Goal: Task Accomplishment & Management: Use online tool/utility

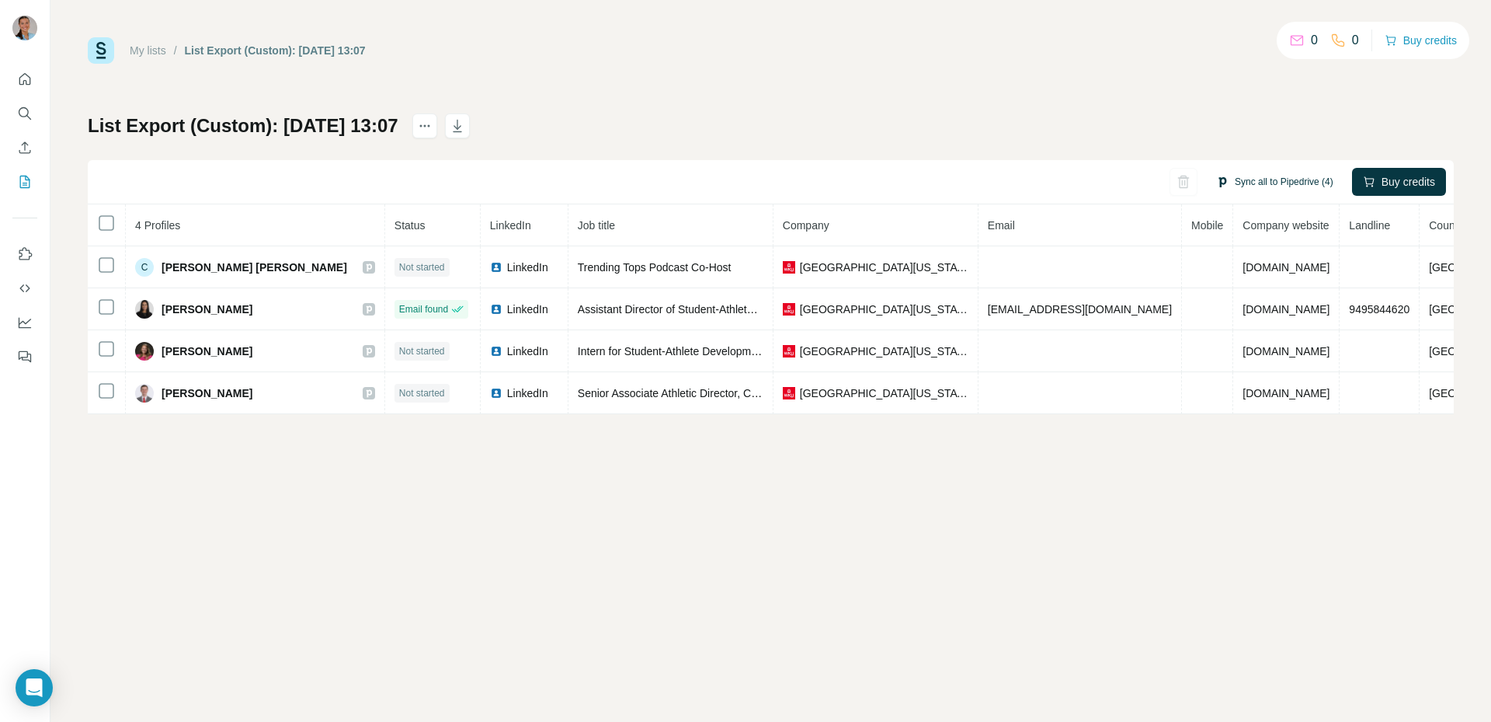
click at [1289, 181] on button "Sync all to Pipedrive (4)" at bounding box center [1274, 181] width 139 height 23
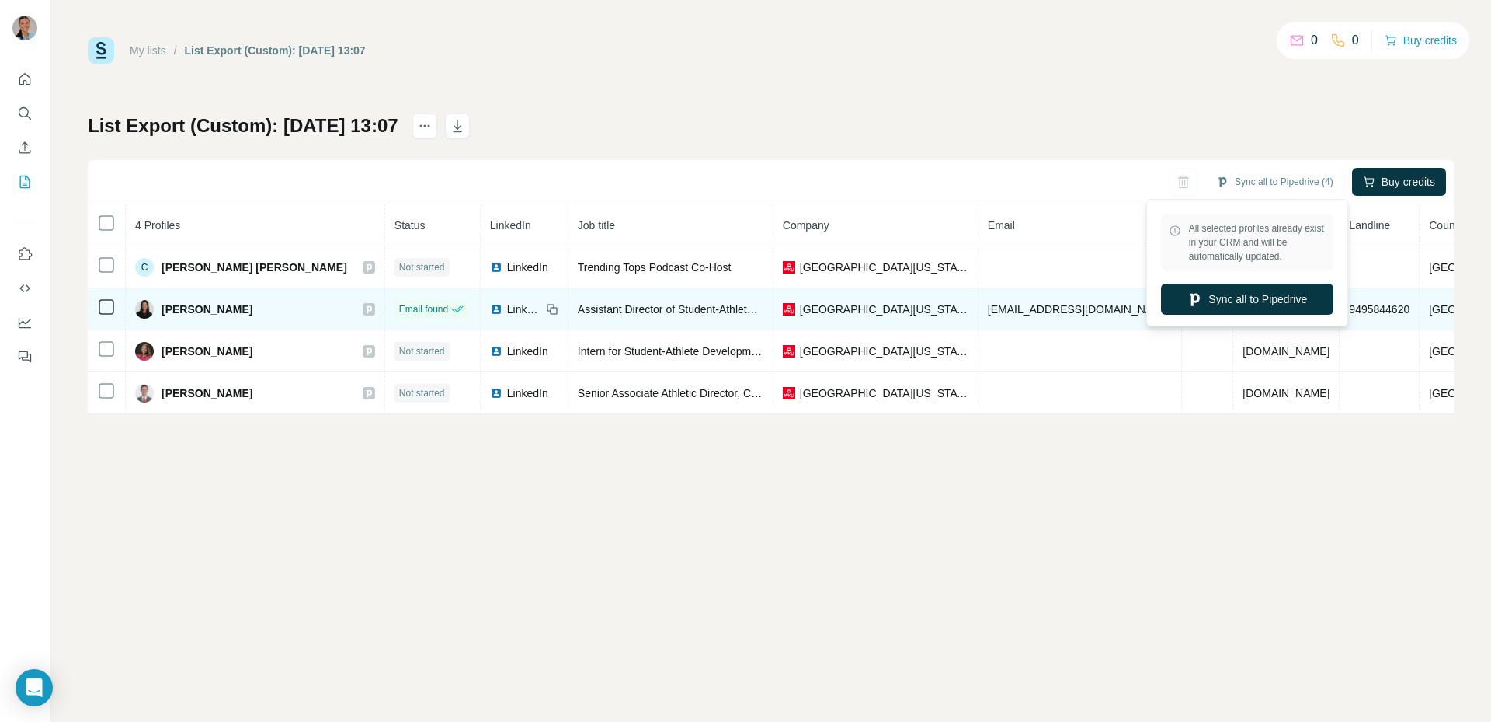
click at [1260, 307] on button "Sync all to Pipedrive" at bounding box center [1247, 298] width 172 height 31
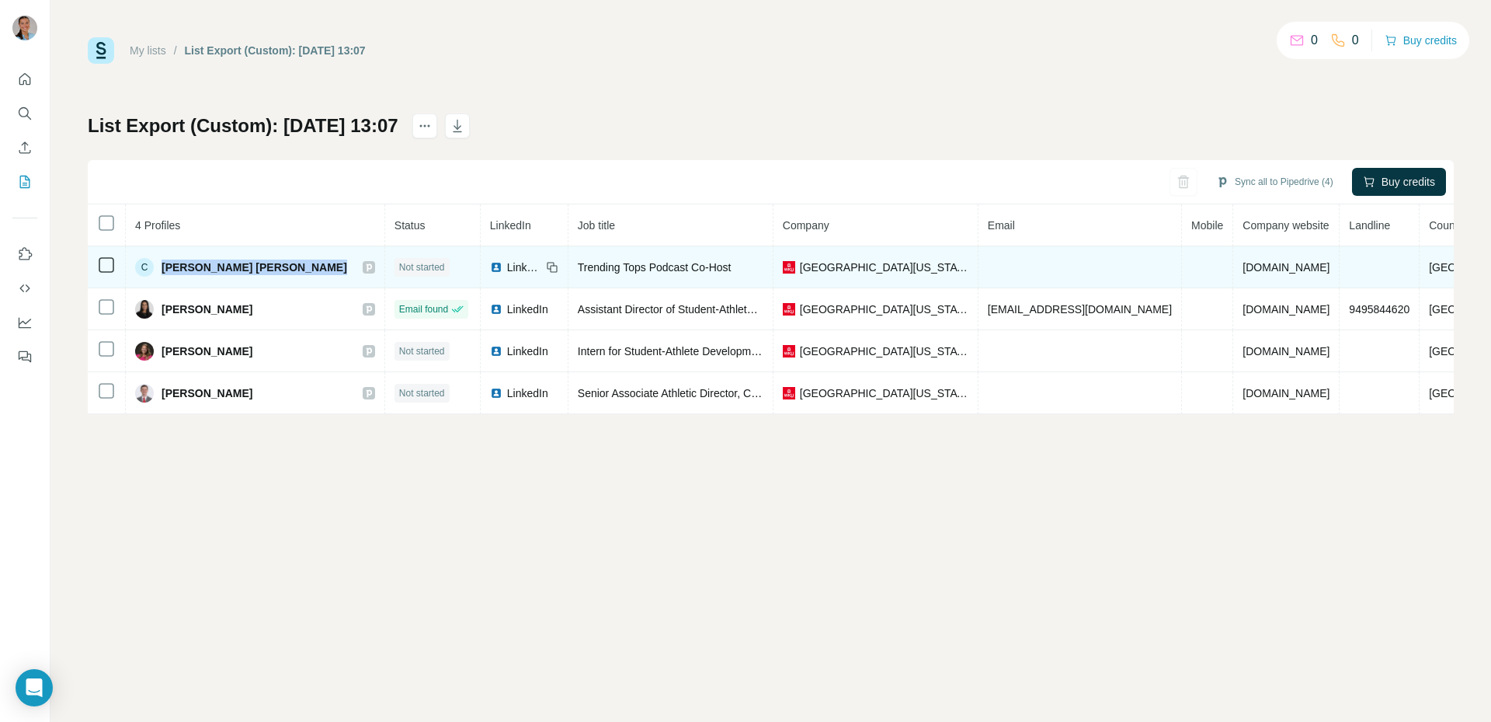
drag, startPoint x: 161, startPoint y: 266, endPoint x: 277, endPoint y: 280, distance: 116.7
click at [277, 280] on td "C Callahan Wiegandt" at bounding box center [255, 267] width 259 height 42
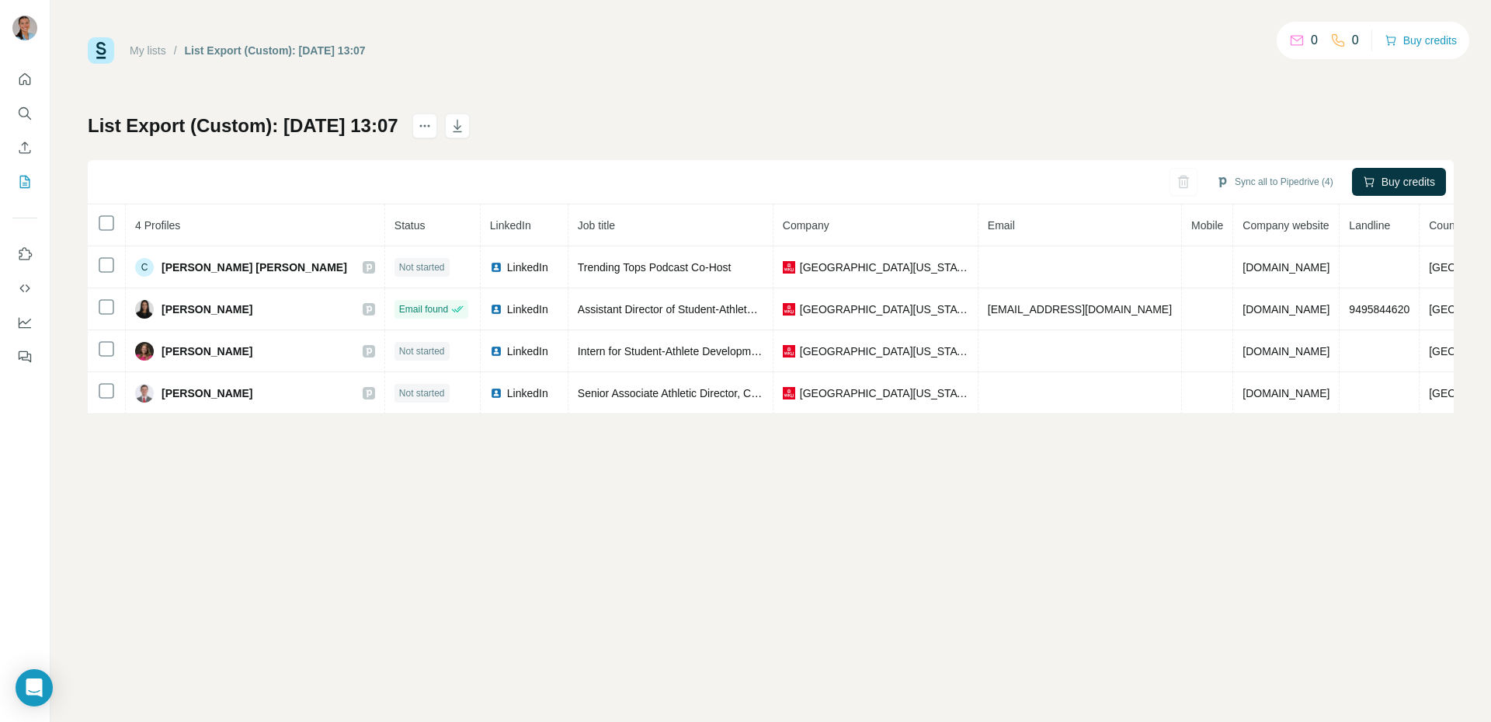
click at [520, 572] on div "My lists / List Export (Custom): 03/09/2025 13:07 0 0 Buy credits List Export (…" at bounding box center [770, 361] width 1441 height 722
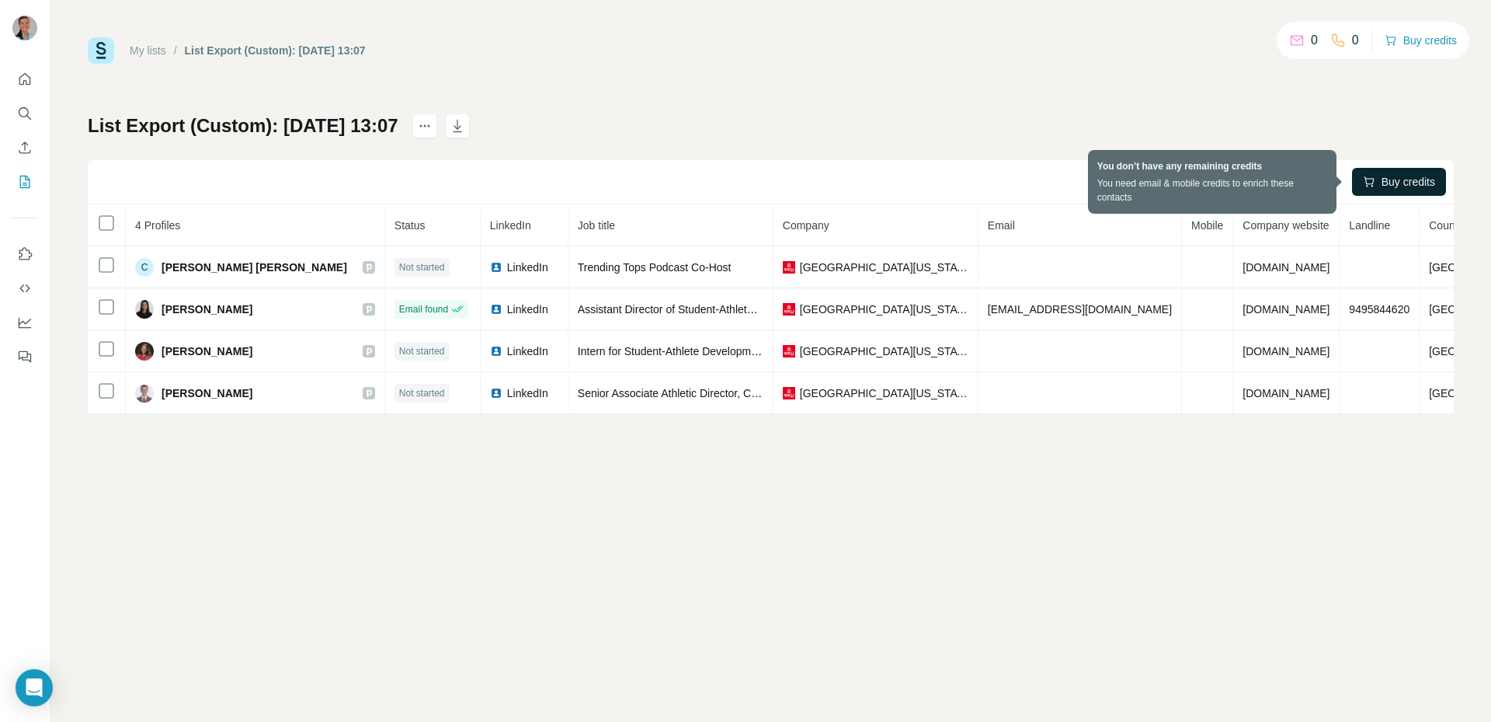
click at [1364, 181] on icon "button" at bounding box center [1369, 182] width 12 height 12
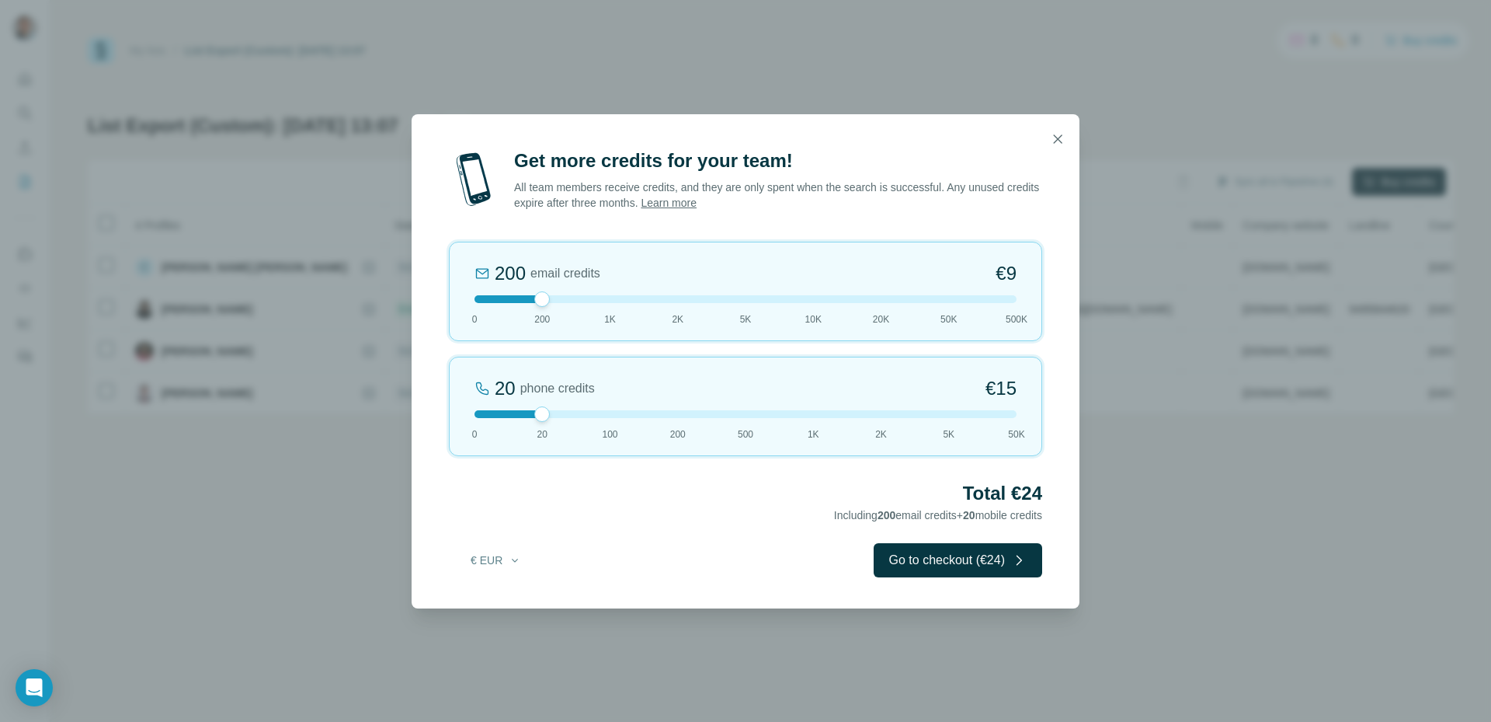
drag, startPoint x: 543, startPoint y: 301, endPoint x: 555, endPoint y: 305, distance: 12.5
click at [555, 305] on div "200 email credits €9 0 200 1K 2K 5K 10K 20K 50K 500K" at bounding box center [745, 291] width 593 height 99
drag, startPoint x: 539, startPoint y: 410, endPoint x: 522, endPoint y: 343, distance: 68.9
click at [422, 405] on div "Get more credits for your team! All team members receive credits, and they are …" at bounding box center [746, 378] width 668 height 460
drag, startPoint x: 543, startPoint y: 299, endPoint x: 739, endPoint y: 308, distance: 196.0
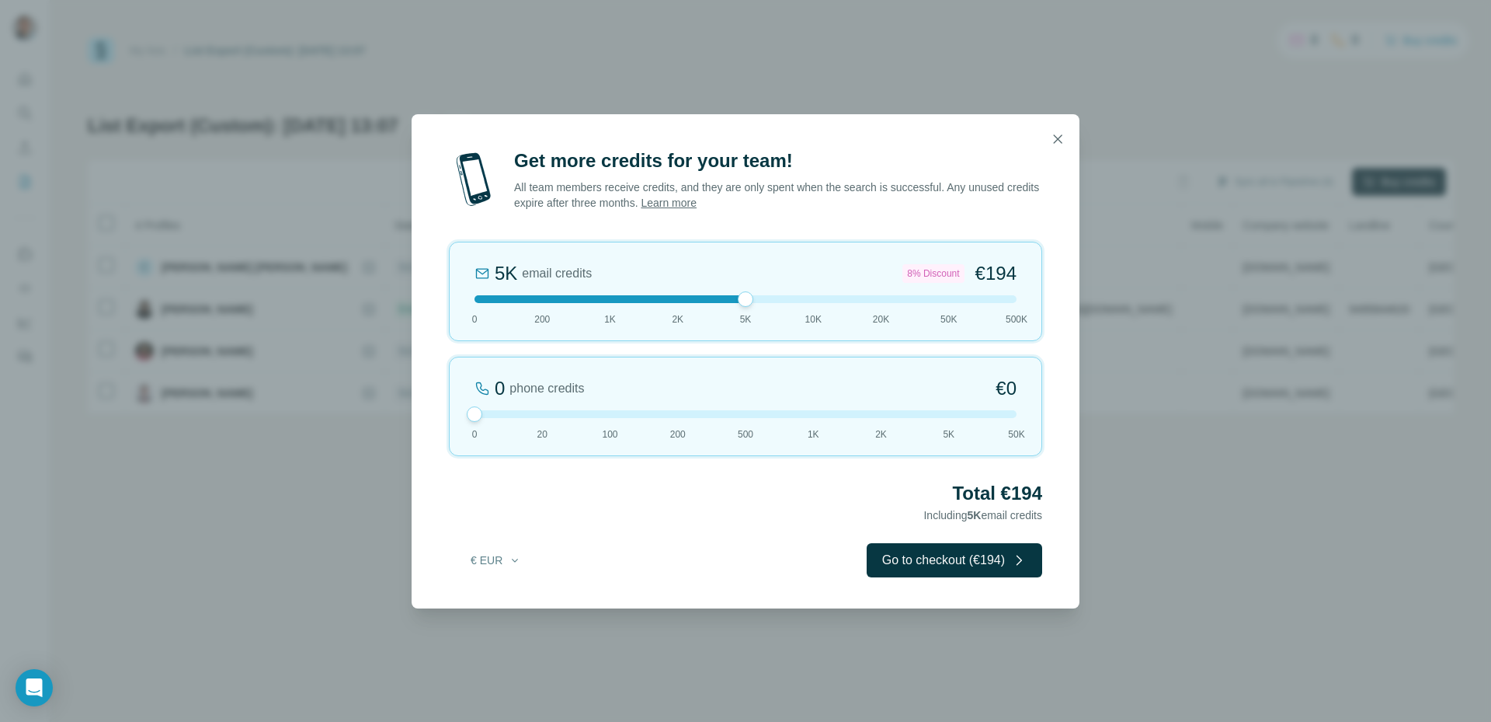
click at [739, 308] on div "5K email credits 8% Discount €194 0 200 1K 2K 5K 10K 20K 50K 500K" at bounding box center [745, 291] width 593 height 99
click at [1048, 134] on button "button" at bounding box center [1057, 138] width 31 height 31
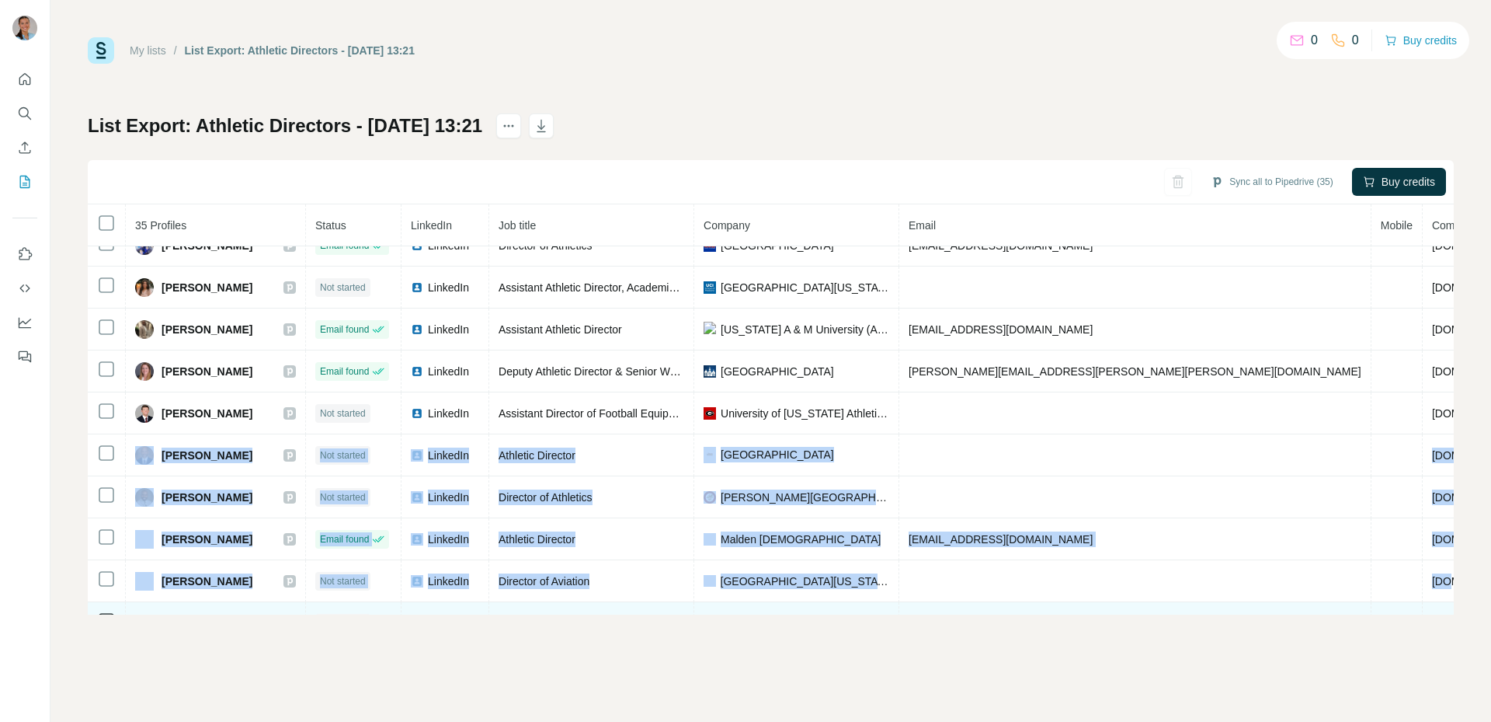
scroll to position [262, 0]
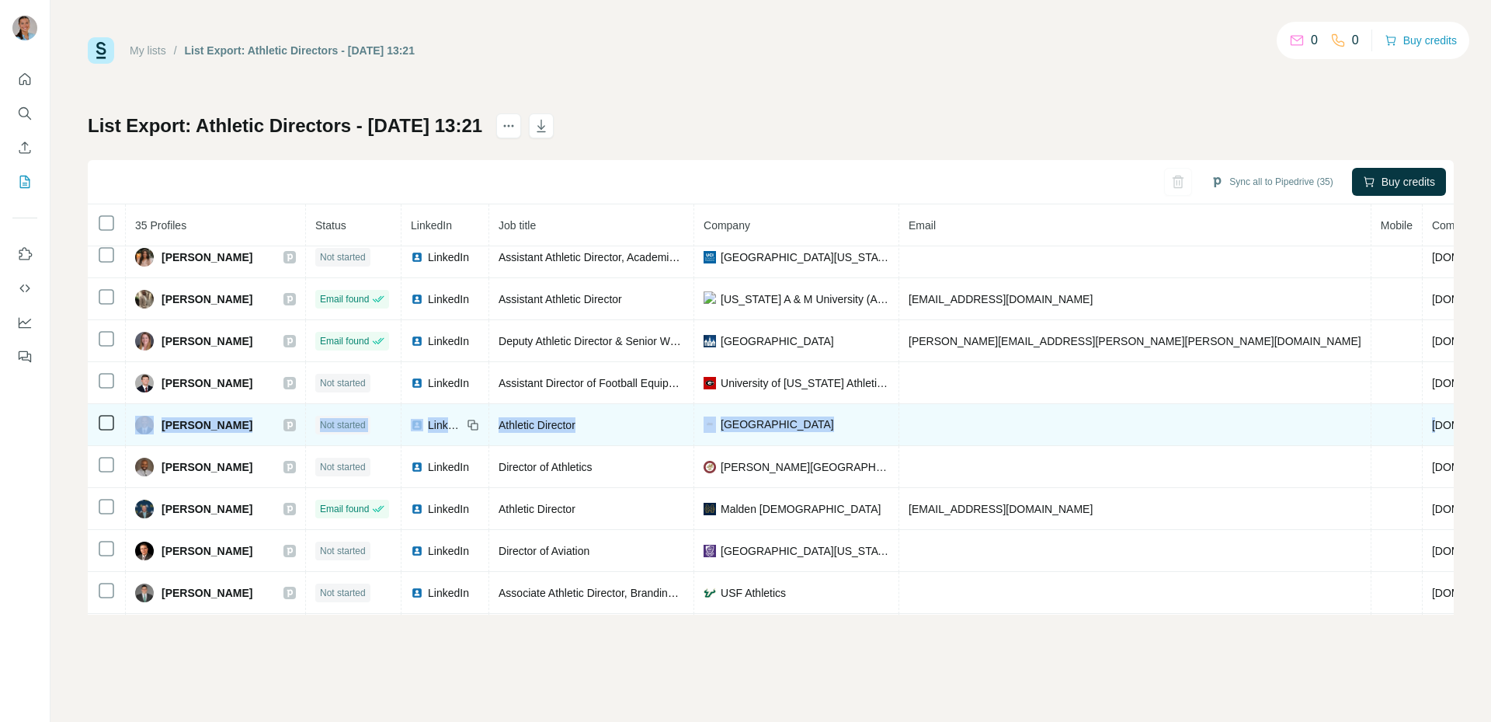
drag, startPoint x: 1268, startPoint y: 592, endPoint x: 1160, endPoint y: 413, distance: 208.7
click at [1160, 413] on tbody "[PERSON_NAME] Not started LinkedIn Athletic Director [GEOGRAPHIC_DATA] [DOMAIN_…" at bounding box center [978, 403] width 1780 height 839
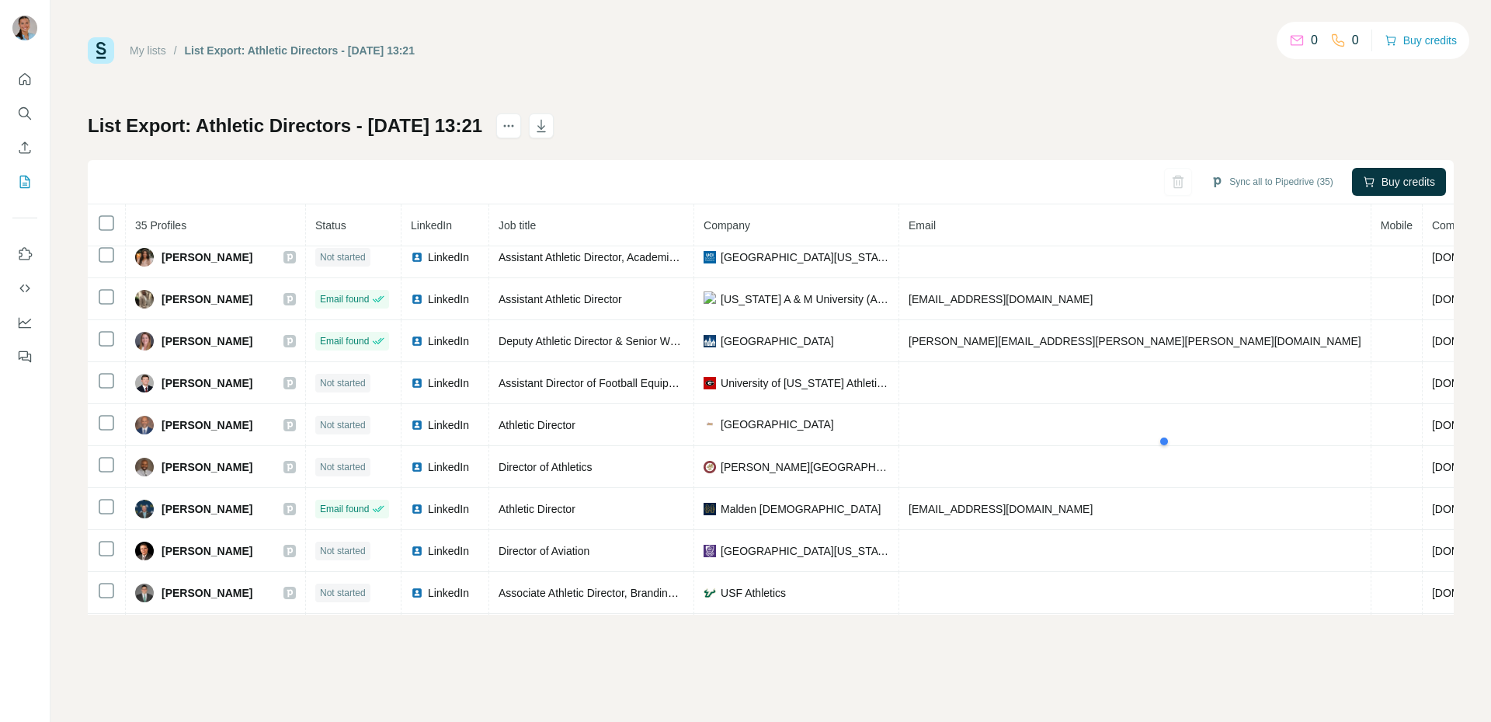
click at [1230, 659] on div "My lists / List Export: Athletic Directors - [DATE] 13:21 0 0 Buy credits List …" at bounding box center [770, 361] width 1441 height 722
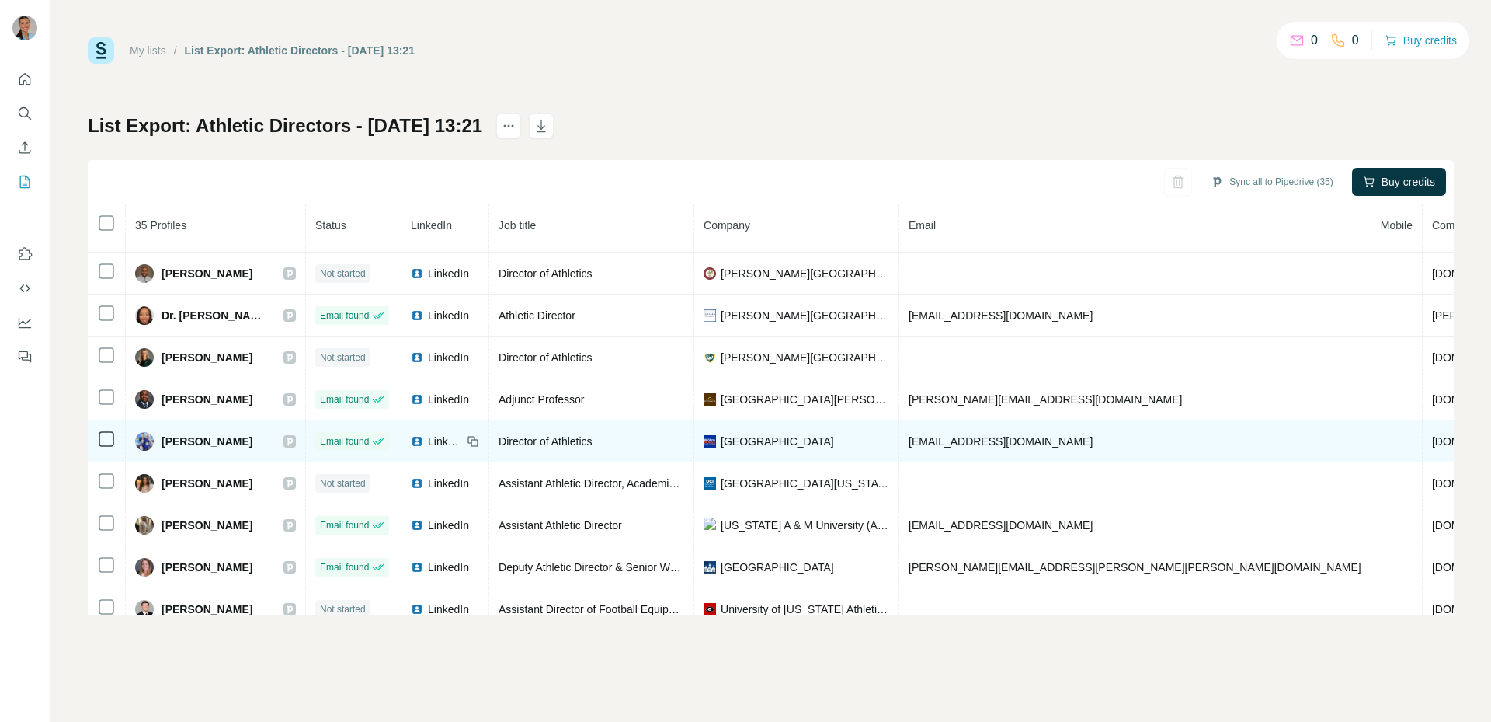
scroll to position [29, 0]
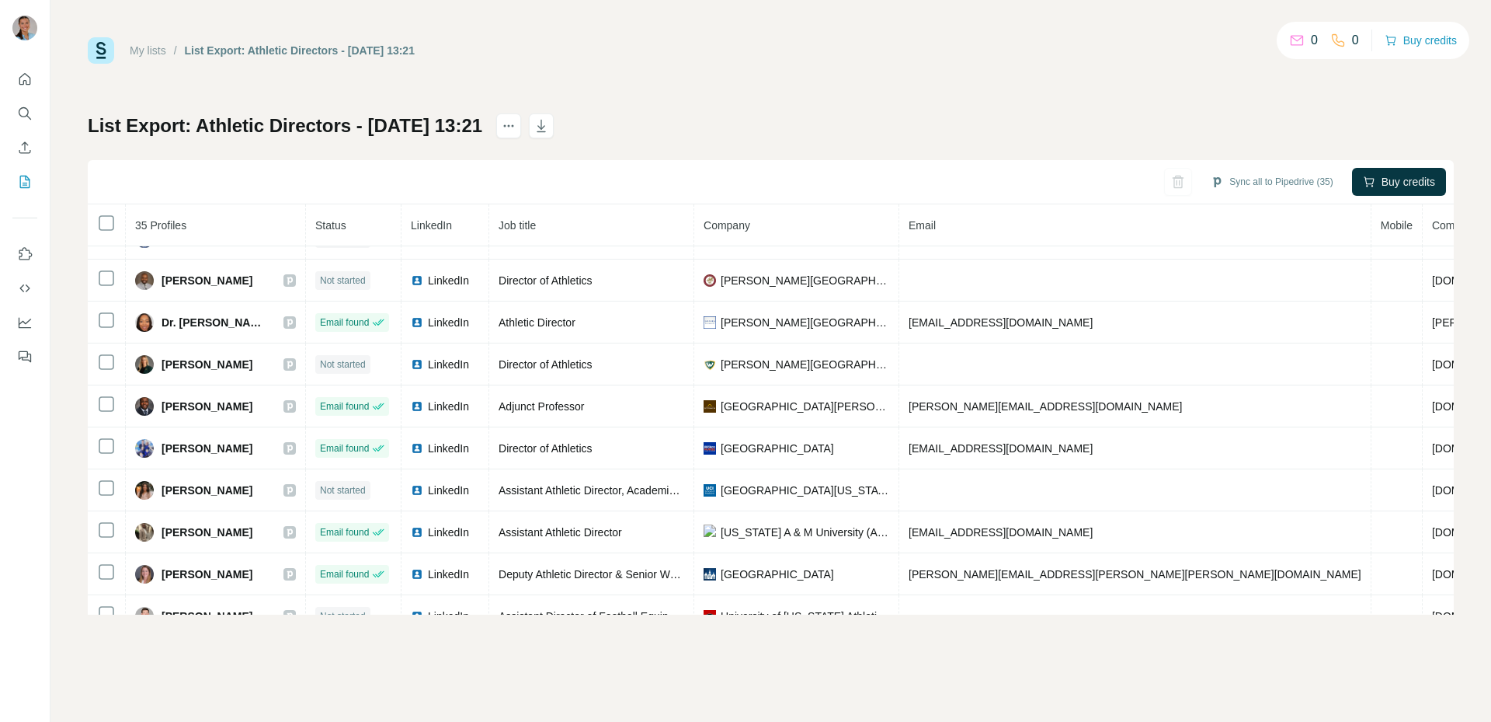
click at [848, 61] on div "My lists / List Export: Athletic Directors - [DATE] 13:21 0 0 Buy credits" at bounding box center [771, 50] width 1366 height 26
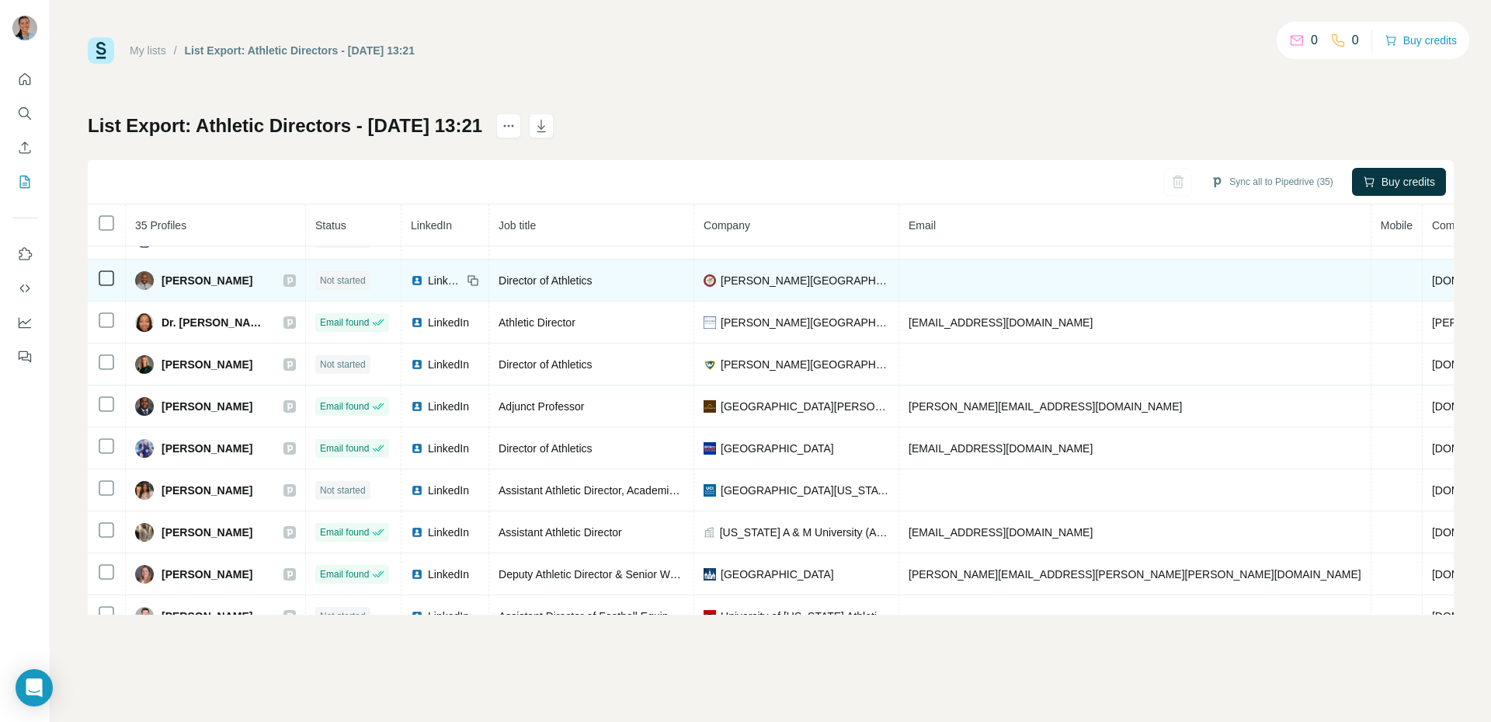
click at [428, 286] on span "LinkedIn" at bounding box center [445, 281] width 34 height 16
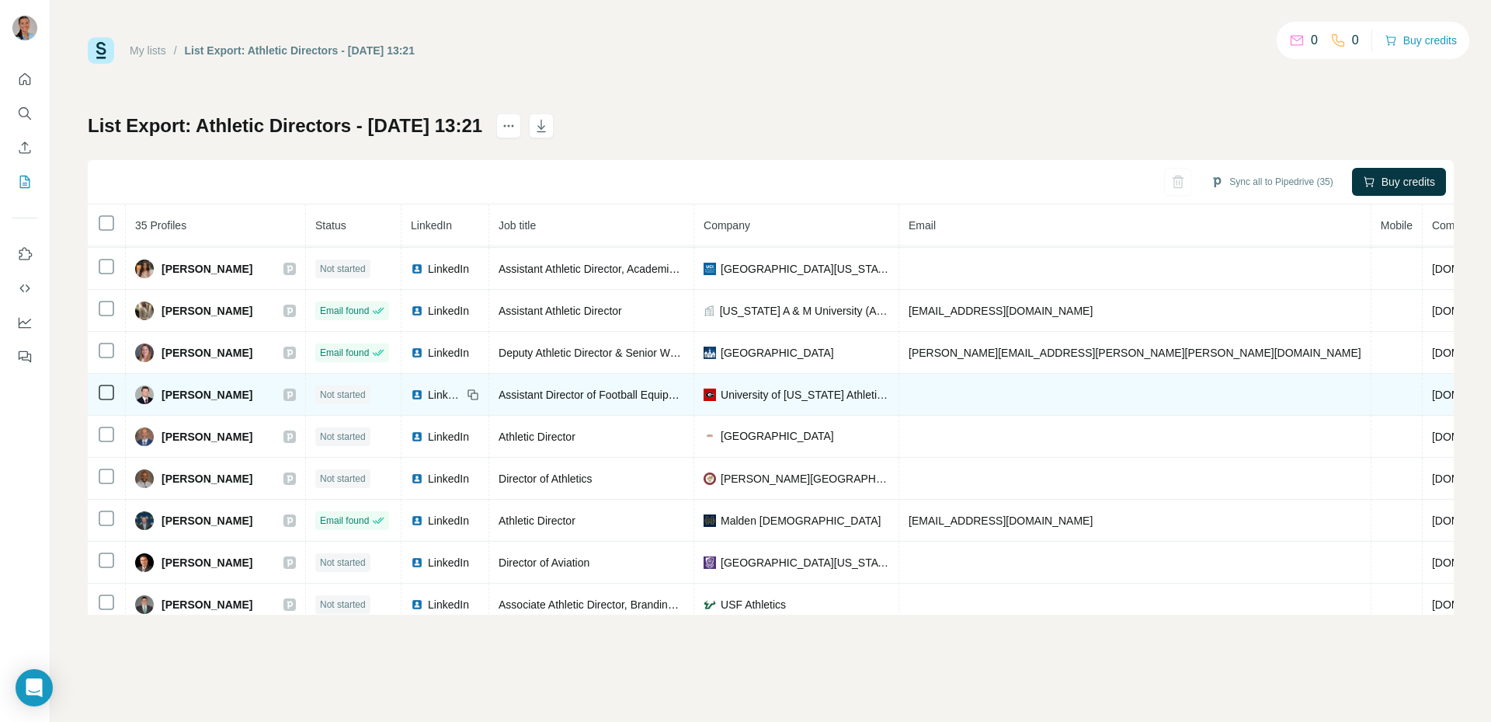
scroll to position [199, 0]
